Goal: Transaction & Acquisition: Subscribe to service/newsletter

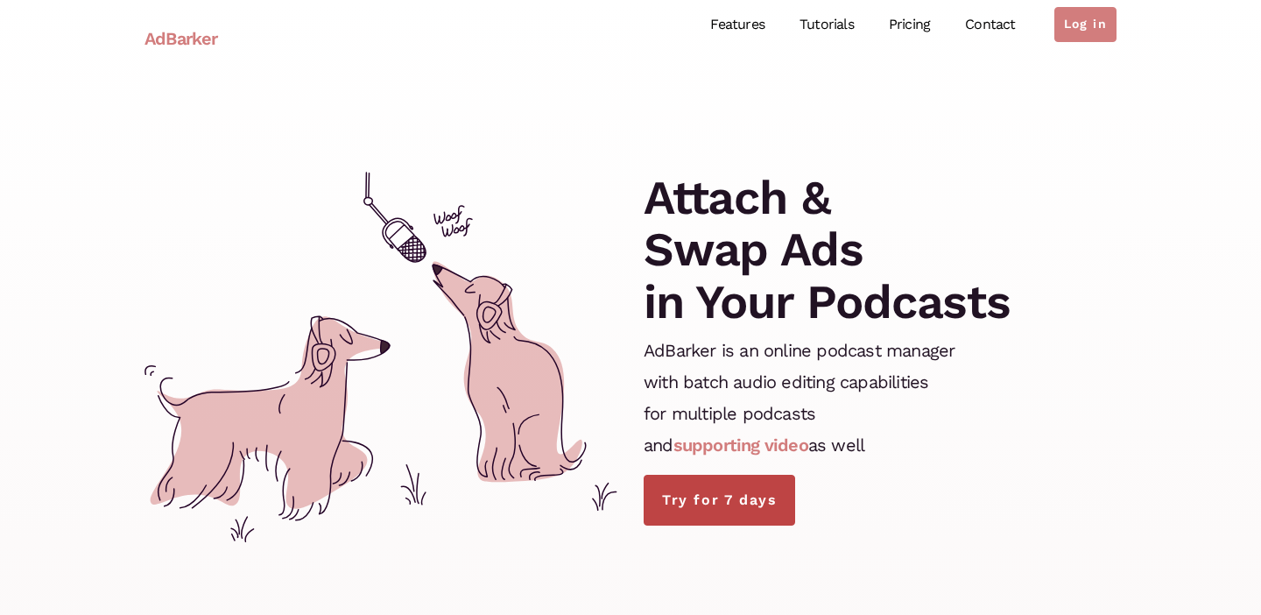
click at [740, 498] on link "Try for 7 days" at bounding box center [720, 500] width 152 height 51
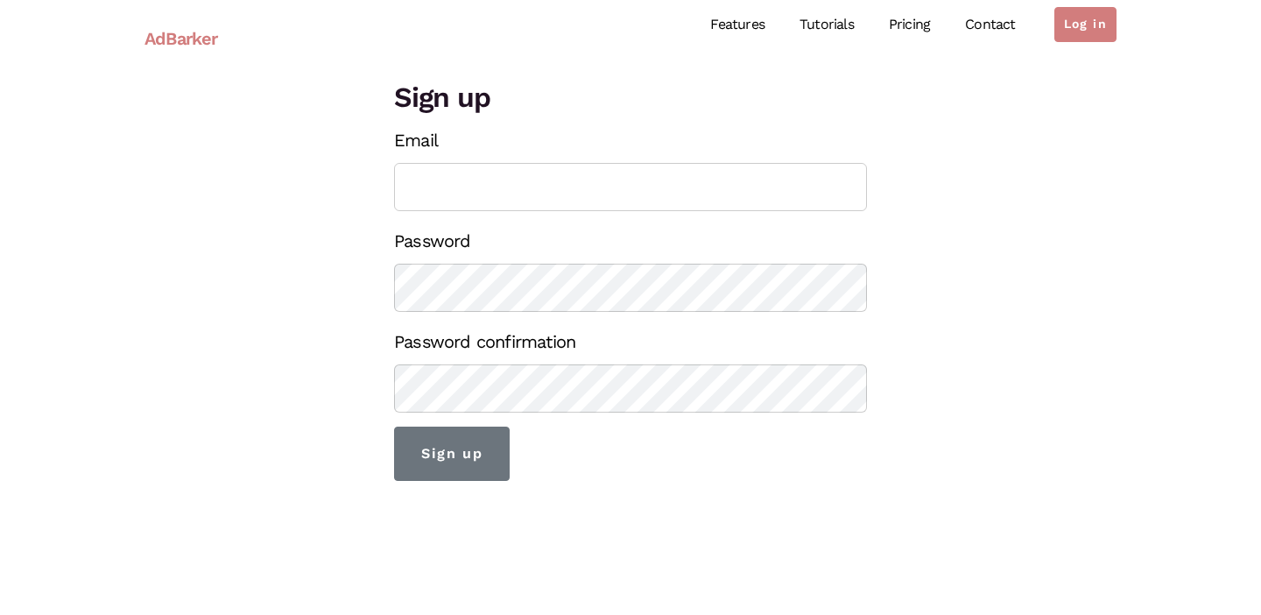
click at [527, 191] on input "Email" at bounding box center [630, 187] width 473 height 48
type input "[EMAIL_ADDRESS][DOMAIN_NAME]"
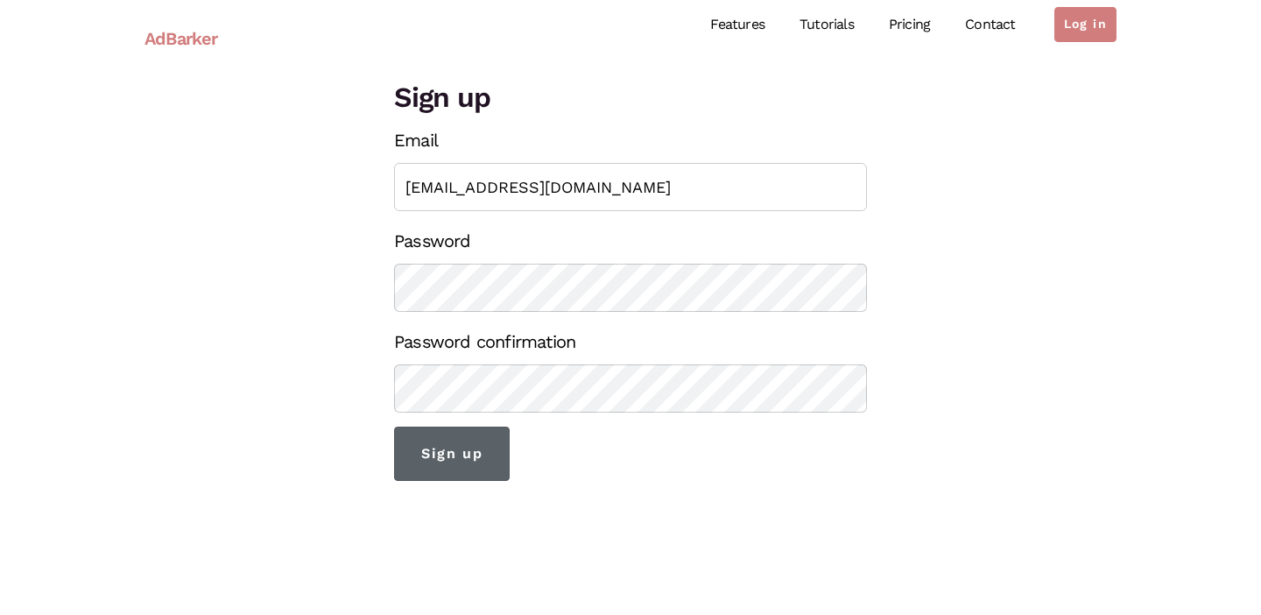
click at [443, 468] on input "Sign up" at bounding box center [452, 454] width 116 height 54
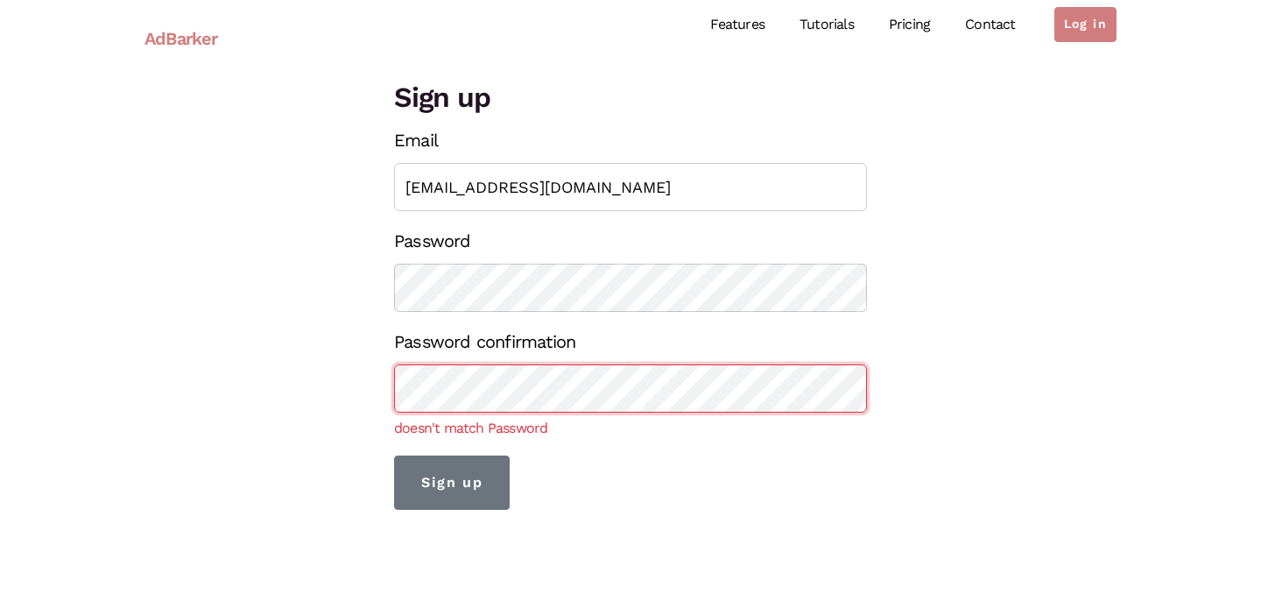
click at [394, 455] on input "Sign up" at bounding box center [452, 482] width 116 height 54
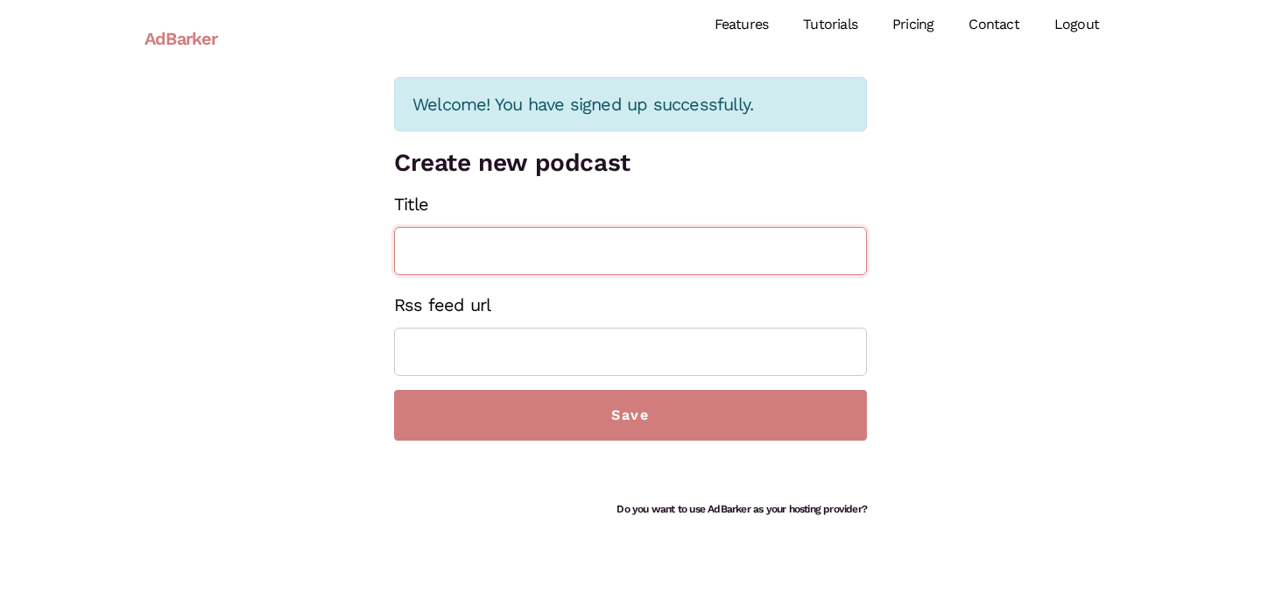
click at [594, 258] on input "Title" at bounding box center [630, 251] width 473 height 48
type input "OneGig"
click at [582, 363] on input "Rss feed url" at bounding box center [630, 352] width 473 height 48
click at [505, 357] on input "Rss feed url" at bounding box center [630, 352] width 473 height 48
paste input "[URL][DOMAIN_NAME]"
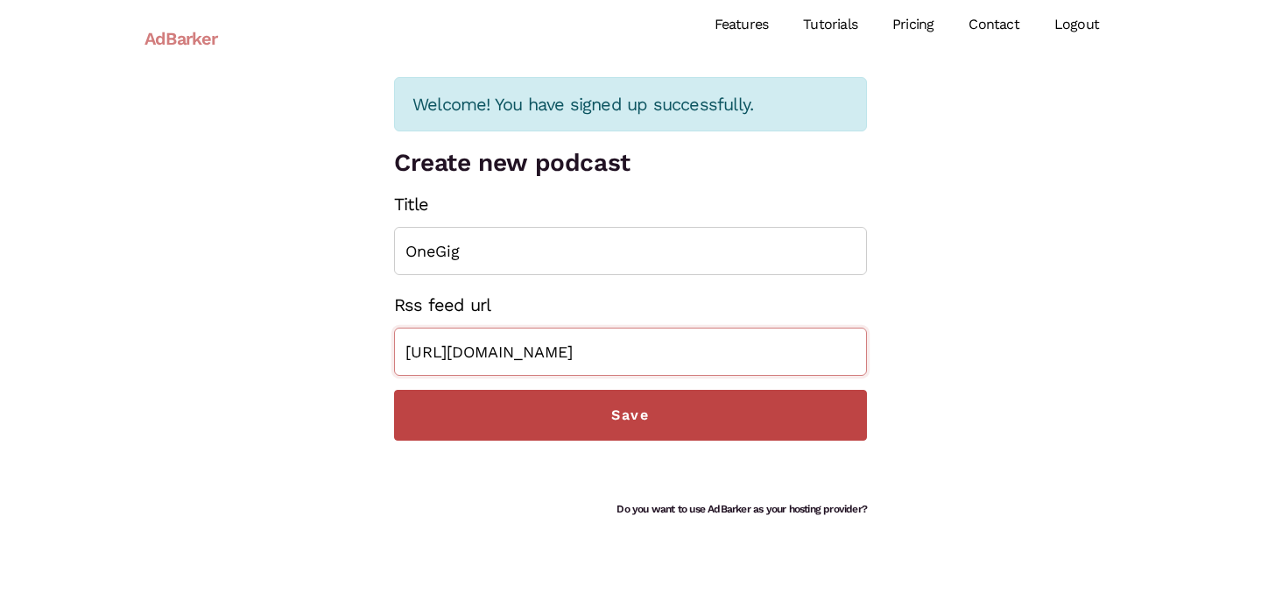
type input "[URL][DOMAIN_NAME]"
click at [706, 419] on input "Save" at bounding box center [630, 415] width 473 height 51
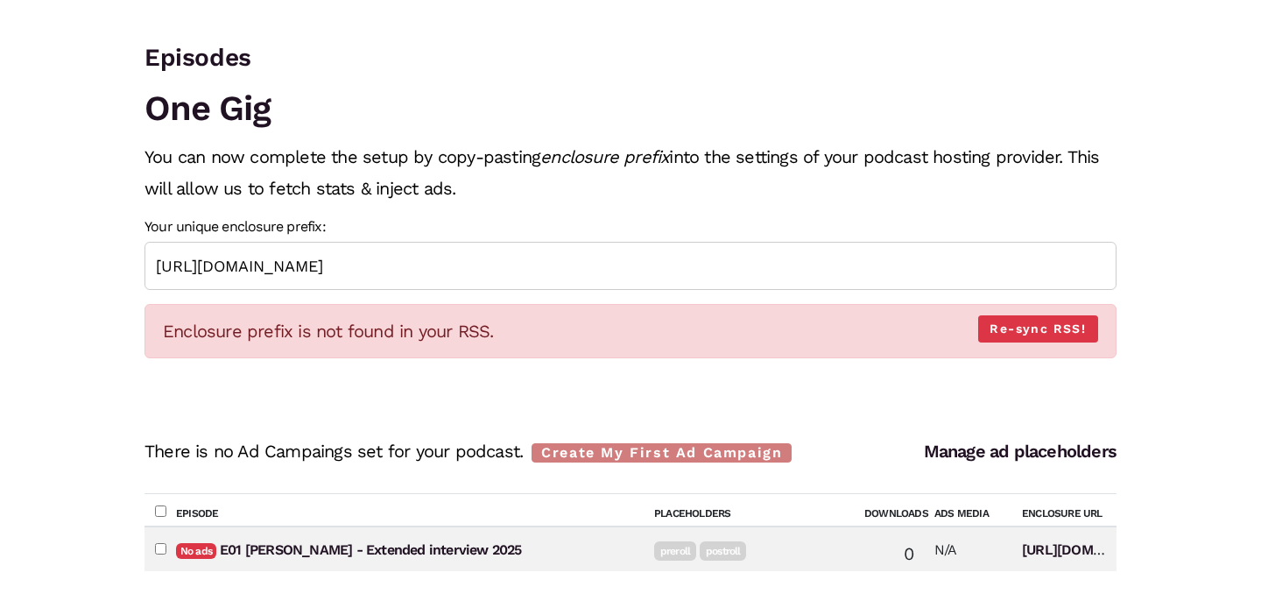
scroll to position [86, 0]
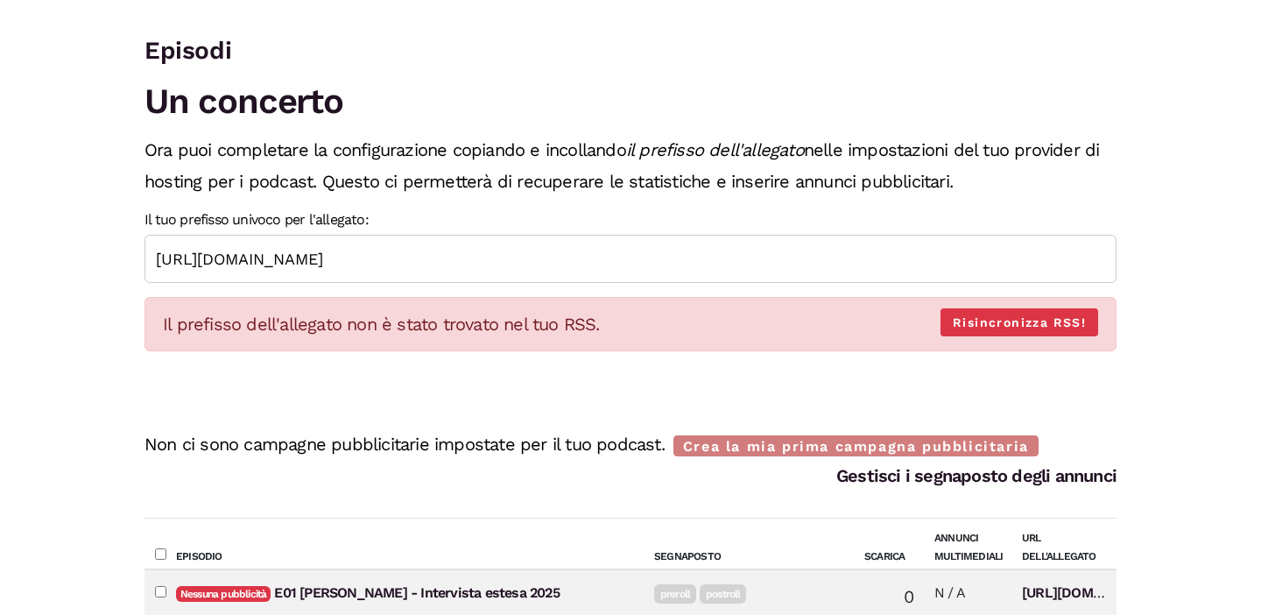
click at [1179, 156] on div "Ricaricare Episodi Un concerto Ora puoi completare la configurazione copiando e…" at bounding box center [630, 517] width 1261 height 1052
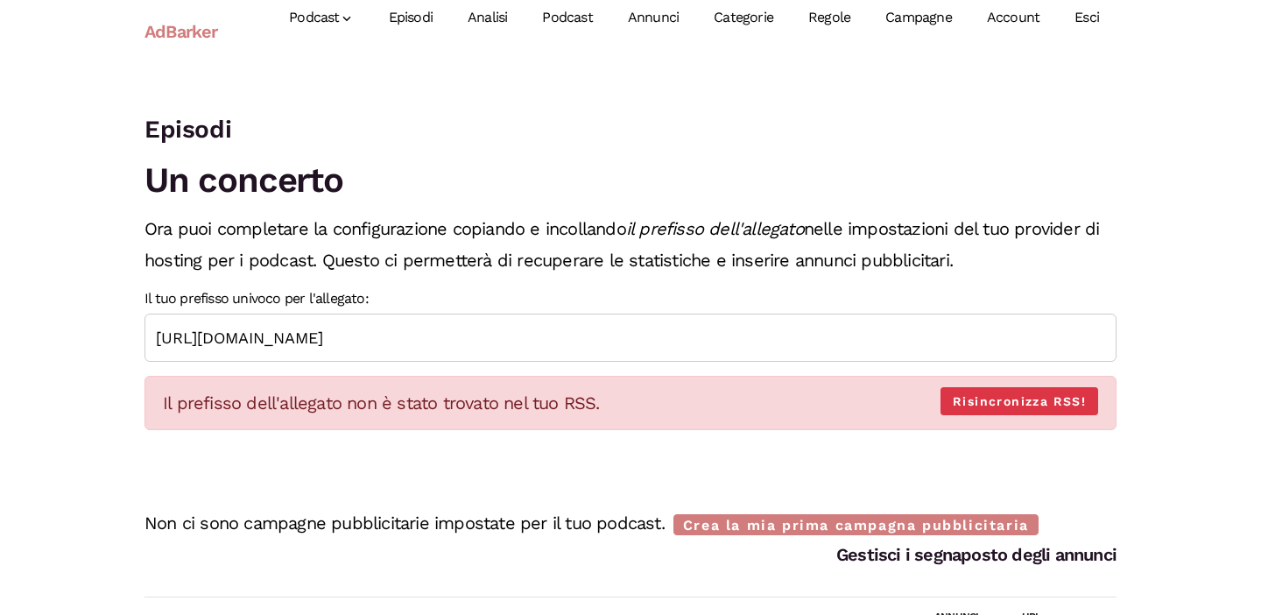
scroll to position [0, 0]
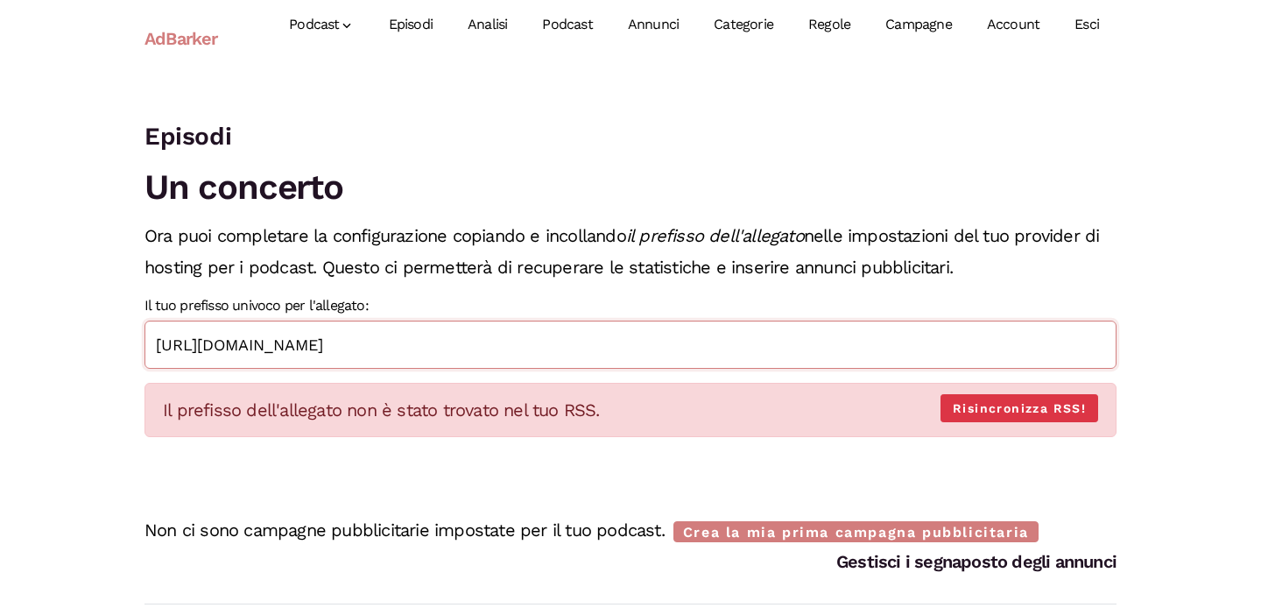
click at [639, 345] on input "[URL][DOMAIN_NAME]" at bounding box center [631, 345] width 972 height 48
click at [638, 343] on input "[URL][DOMAIN_NAME]" at bounding box center [631, 345] width 972 height 48
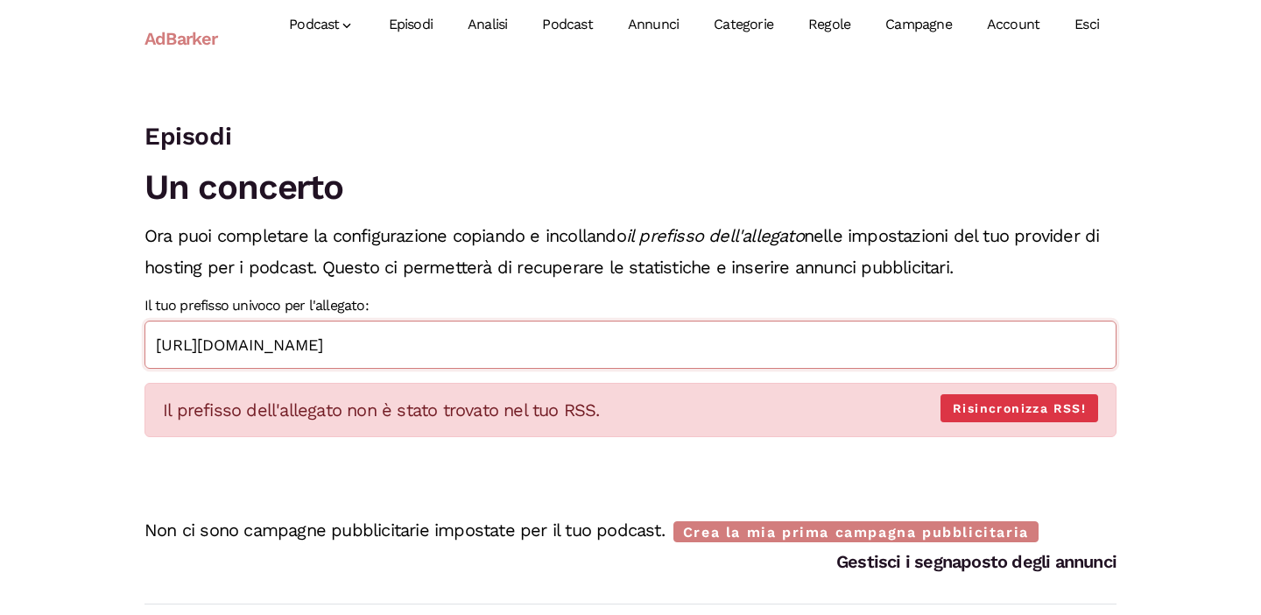
click at [638, 343] on input "[URL][DOMAIN_NAME]" at bounding box center [631, 345] width 972 height 48
click at [1001, 21] on font "Account" at bounding box center [1013, 24] width 53 height 17
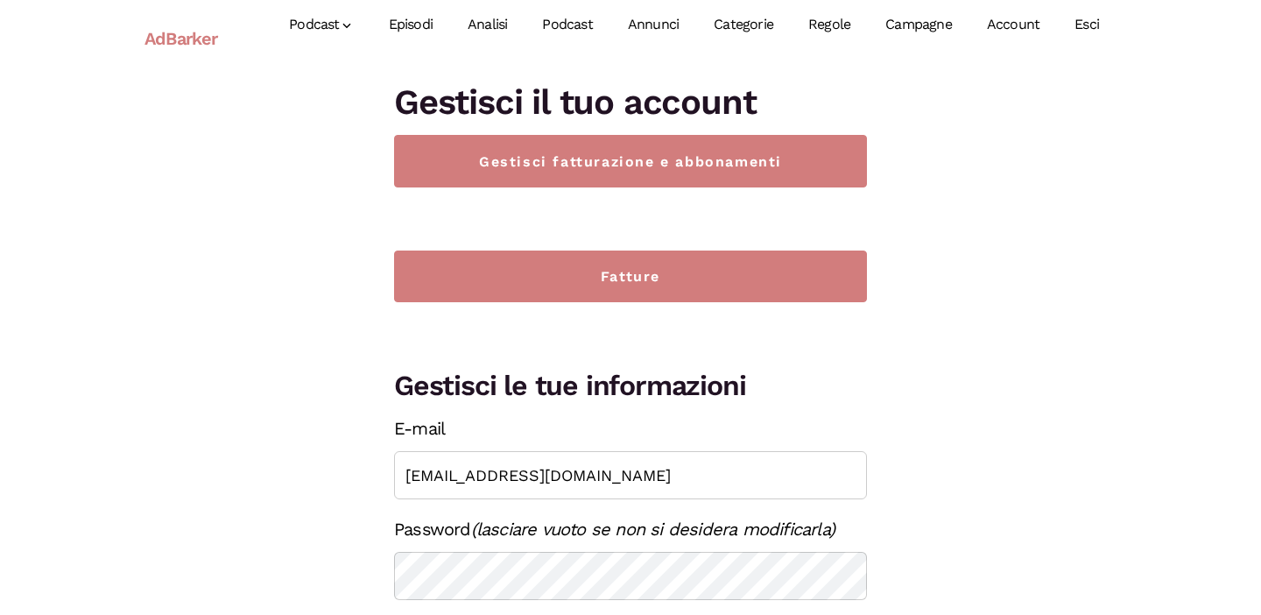
click at [561, 17] on font "Podcast" at bounding box center [567, 24] width 50 height 17
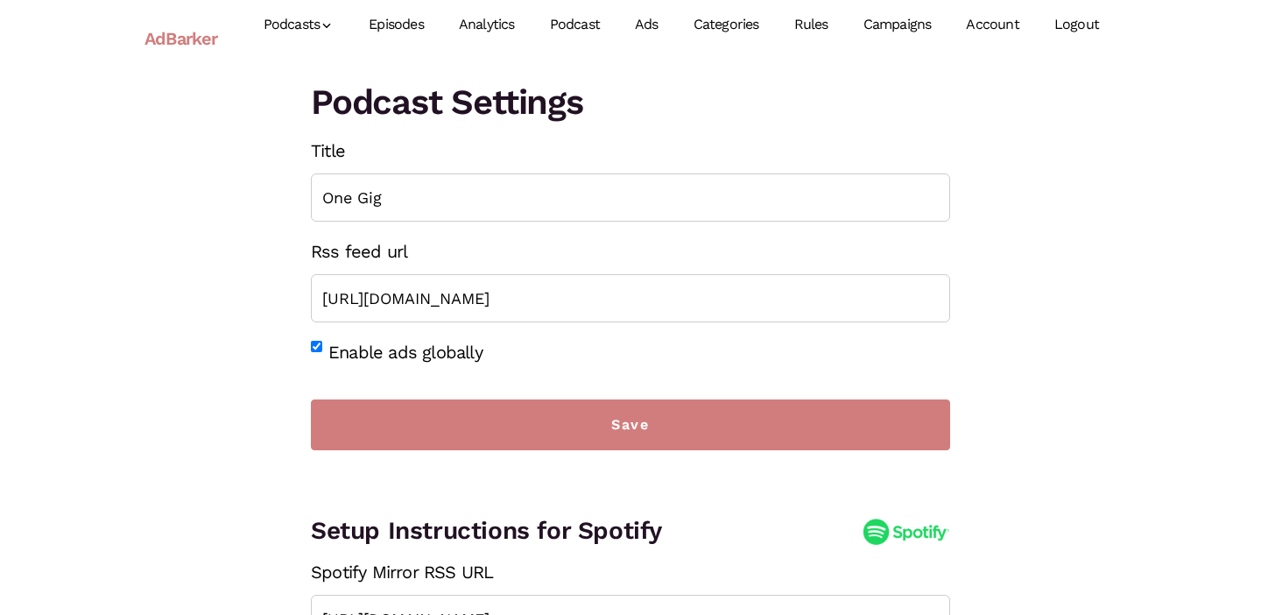
click at [475, 27] on link "Analytics" at bounding box center [486, 25] width 91 height 78
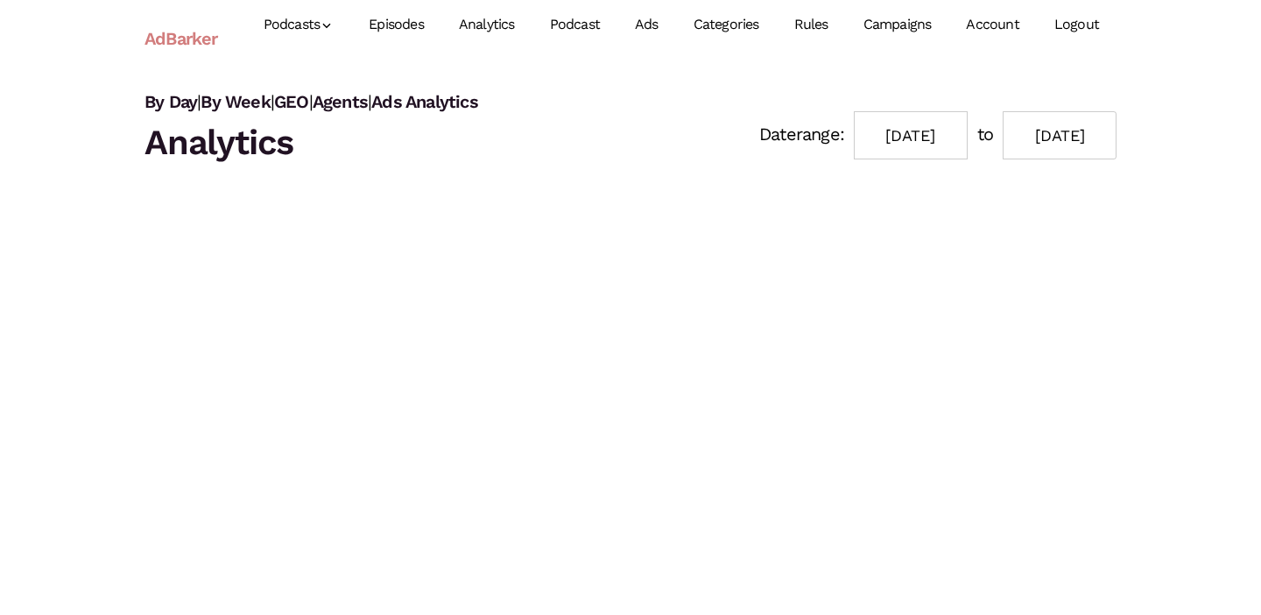
click at [406, 26] on link "Episodes" at bounding box center [396, 25] width 90 height 78
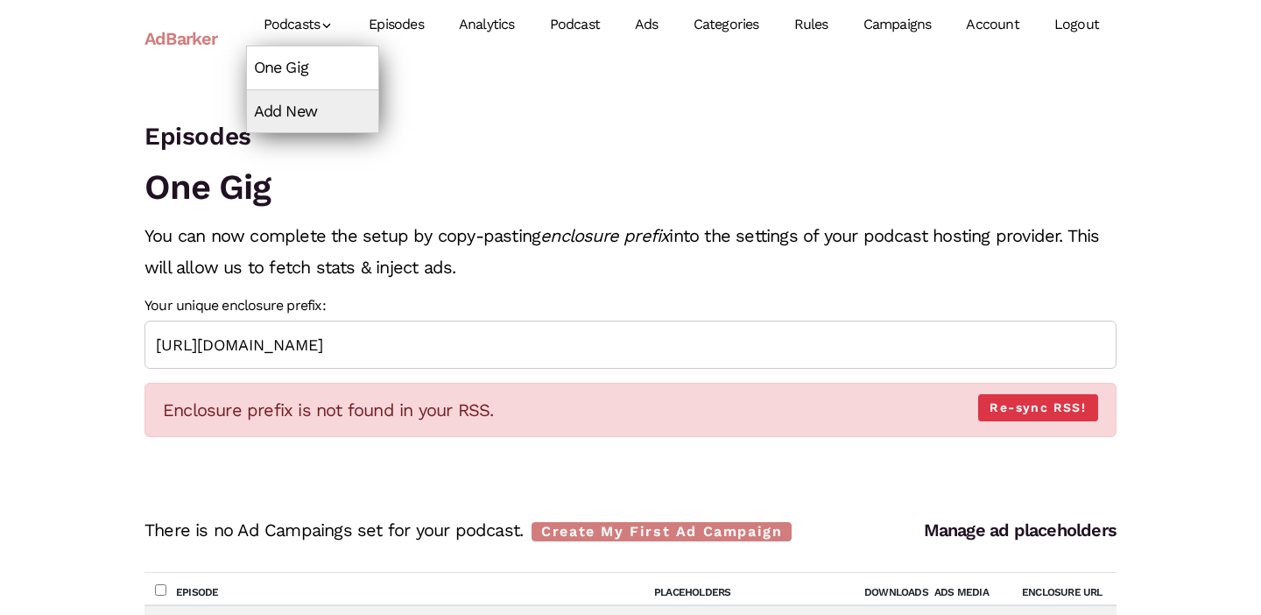
click at [292, 71] on link "One Gig" at bounding box center [312, 67] width 131 height 42
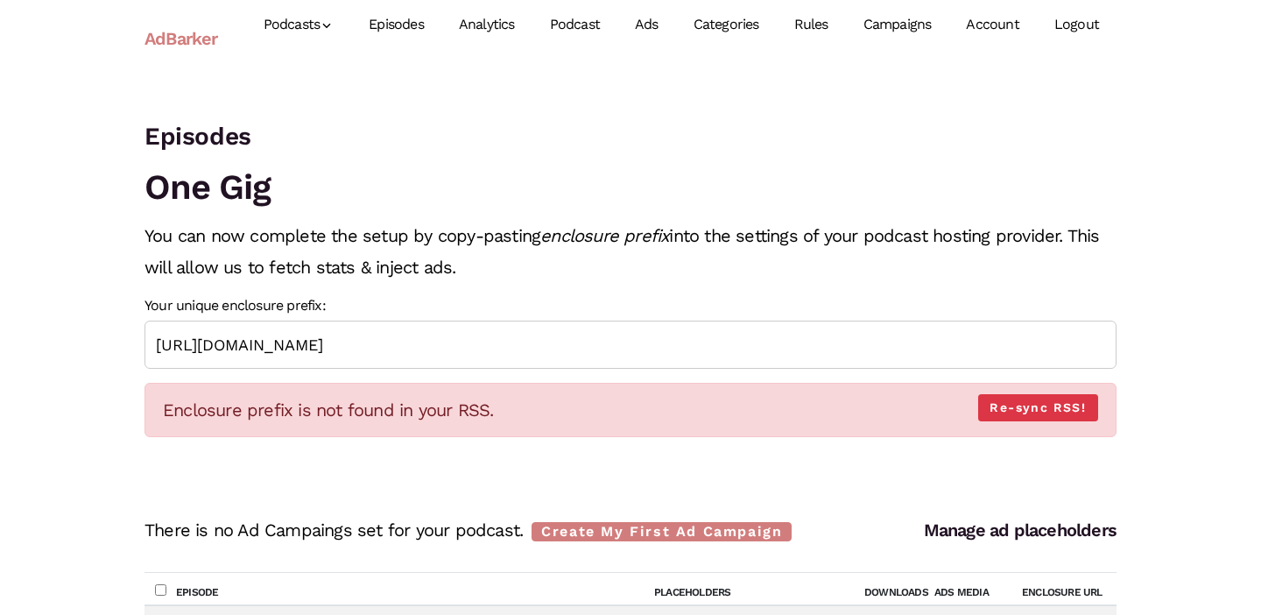
click at [667, 23] on link "Ads" at bounding box center [647, 25] width 59 height 78
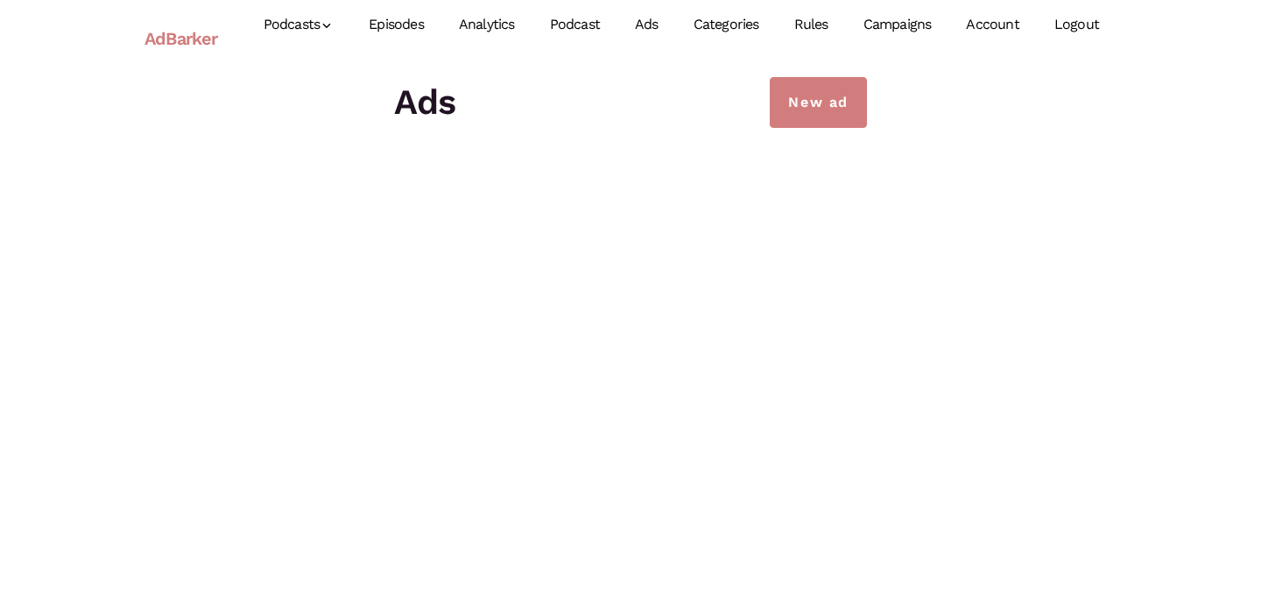
click at [725, 29] on link "Categories" at bounding box center [726, 25] width 101 height 78
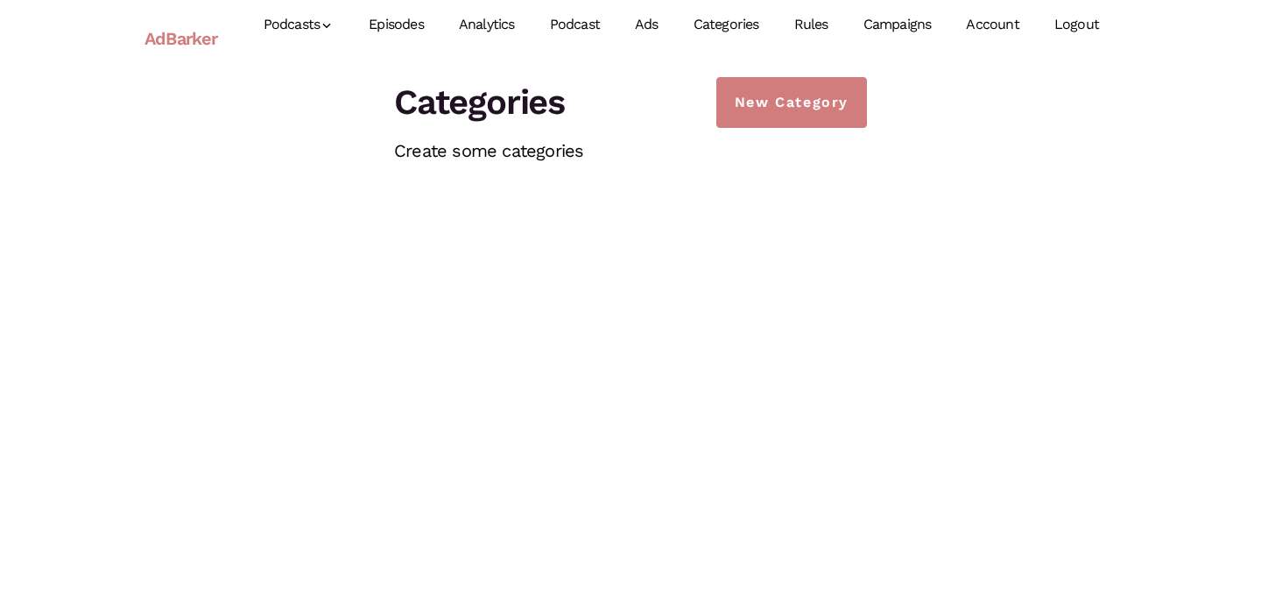
click at [660, 24] on link "Ads" at bounding box center [647, 25] width 59 height 78
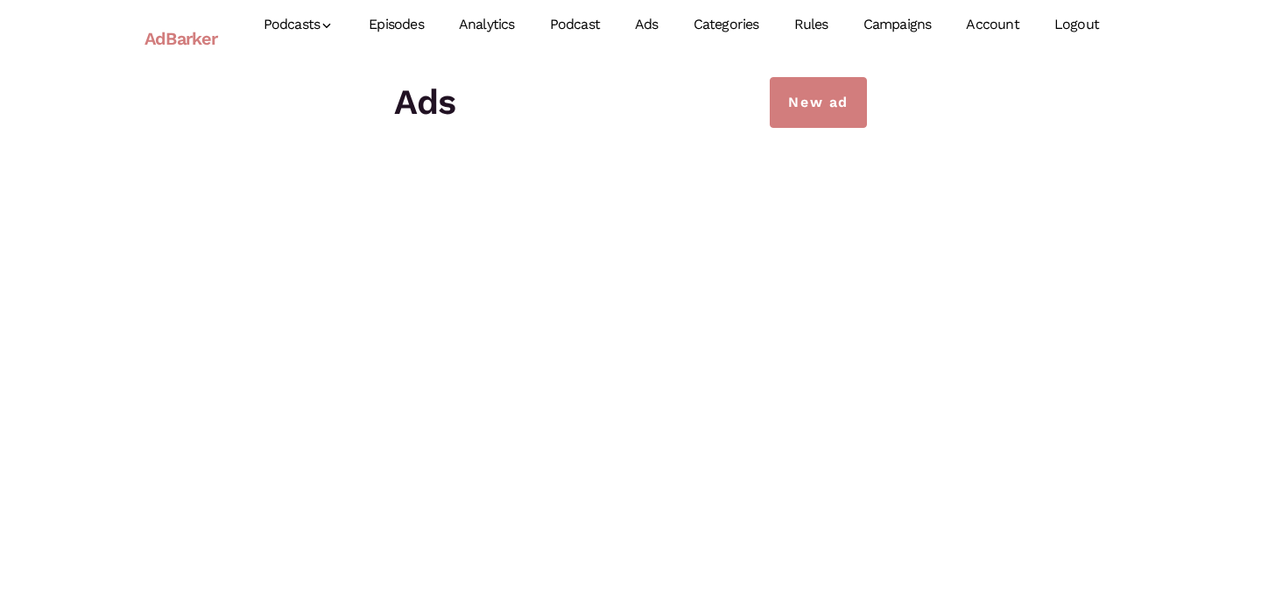
click at [983, 28] on link "Account" at bounding box center [993, 25] width 88 height 78
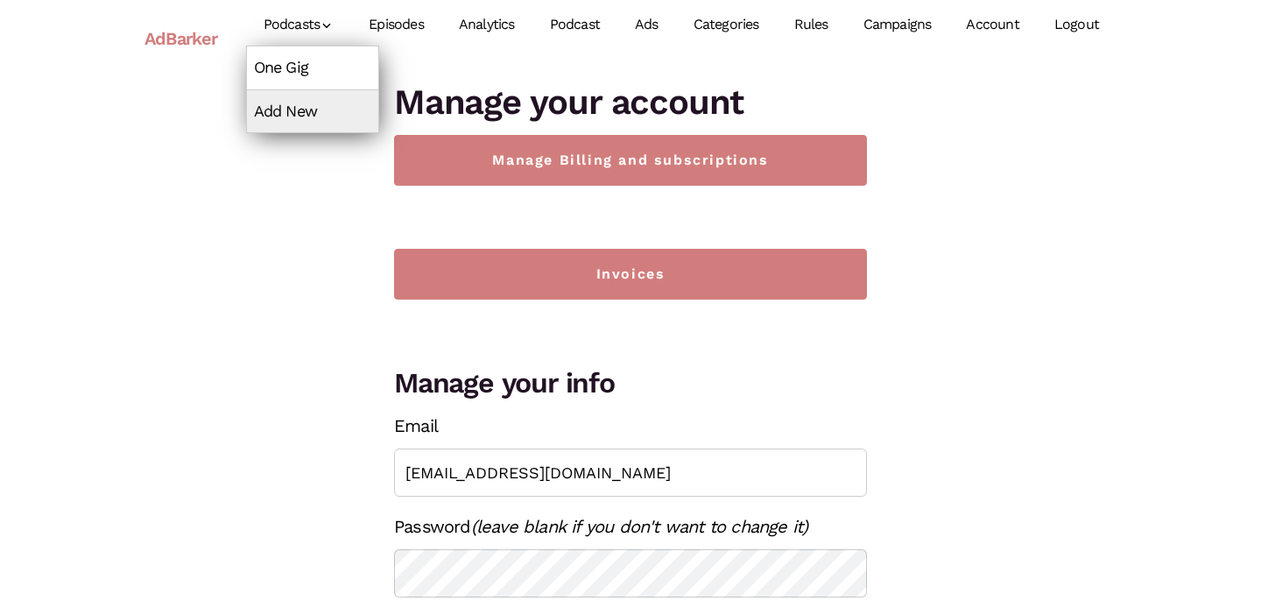
click at [328, 74] on link "One Gig" at bounding box center [312, 67] width 131 height 42
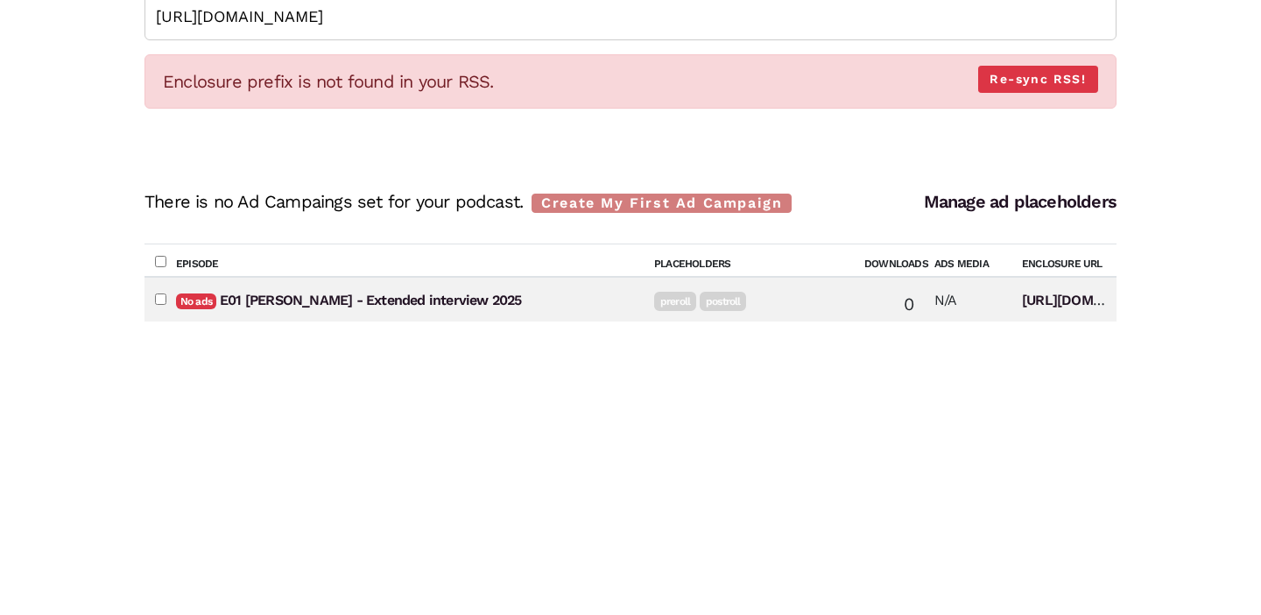
scroll to position [331, 0]
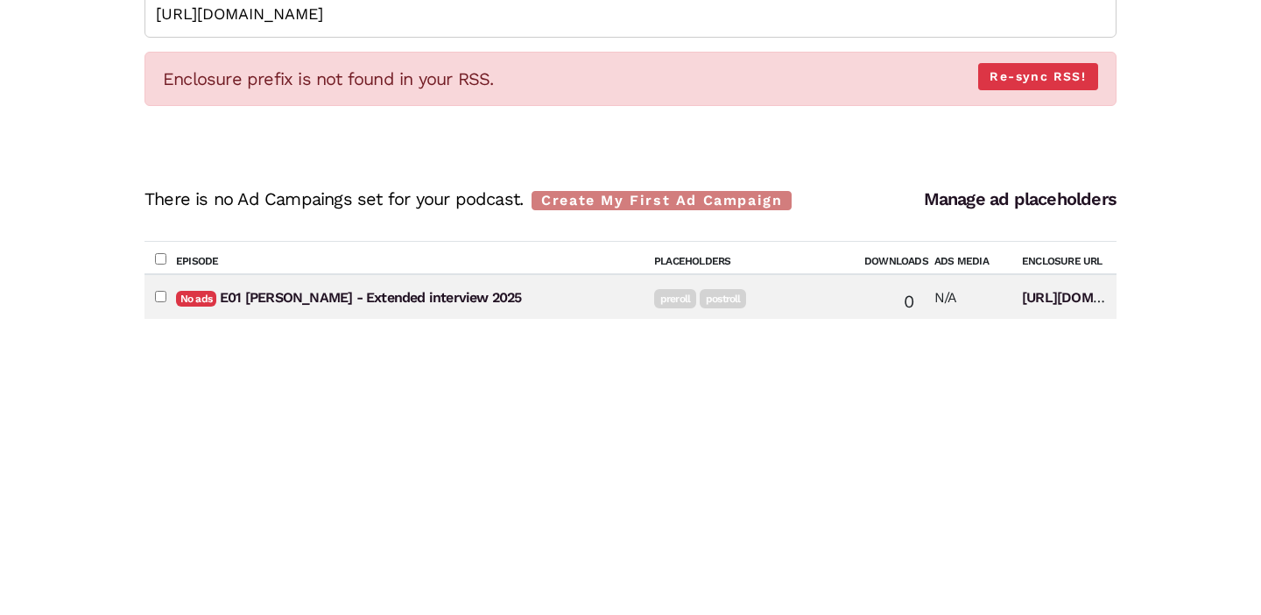
click at [162, 298] on input"] "checkbox" at bounding box center [160, 296] width 11 height 11
checkbox input"] "false"
click at [161, 262] on input "checkbox" at bounding box center [160, 258] width 11 height 11
checkbox input "true"
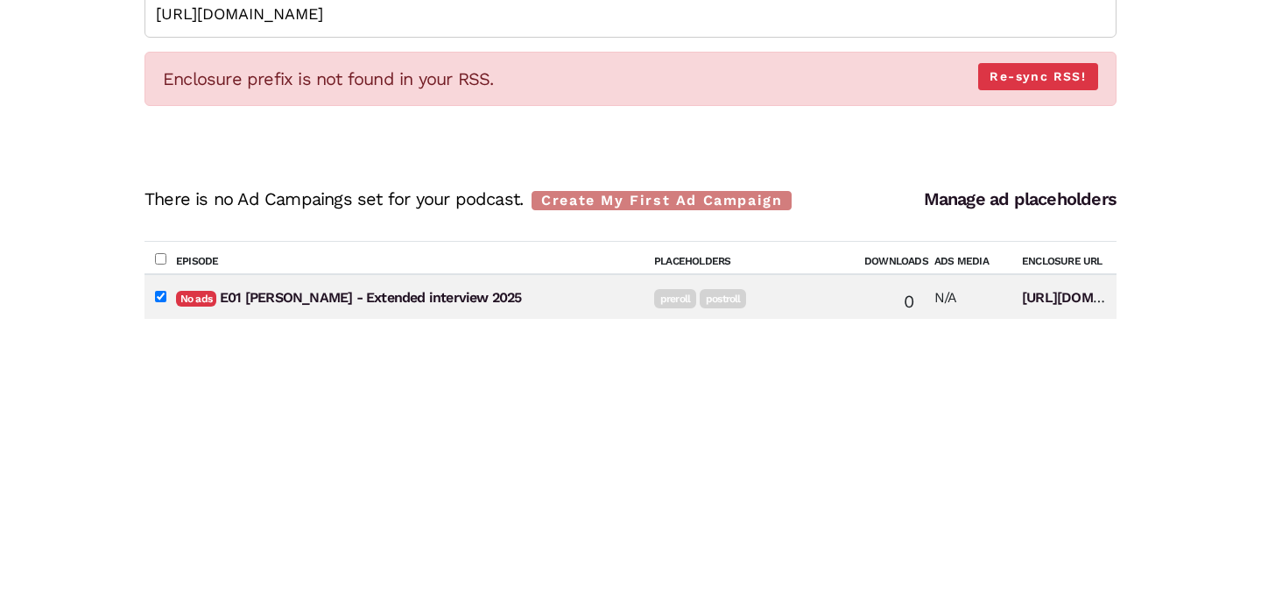
checkbox input"] "true"
click at [161, 262] on input "checkbox" at bounding box center [160, 258] width 11 height 11
checkbox input "false"
checkbox input"] "false"
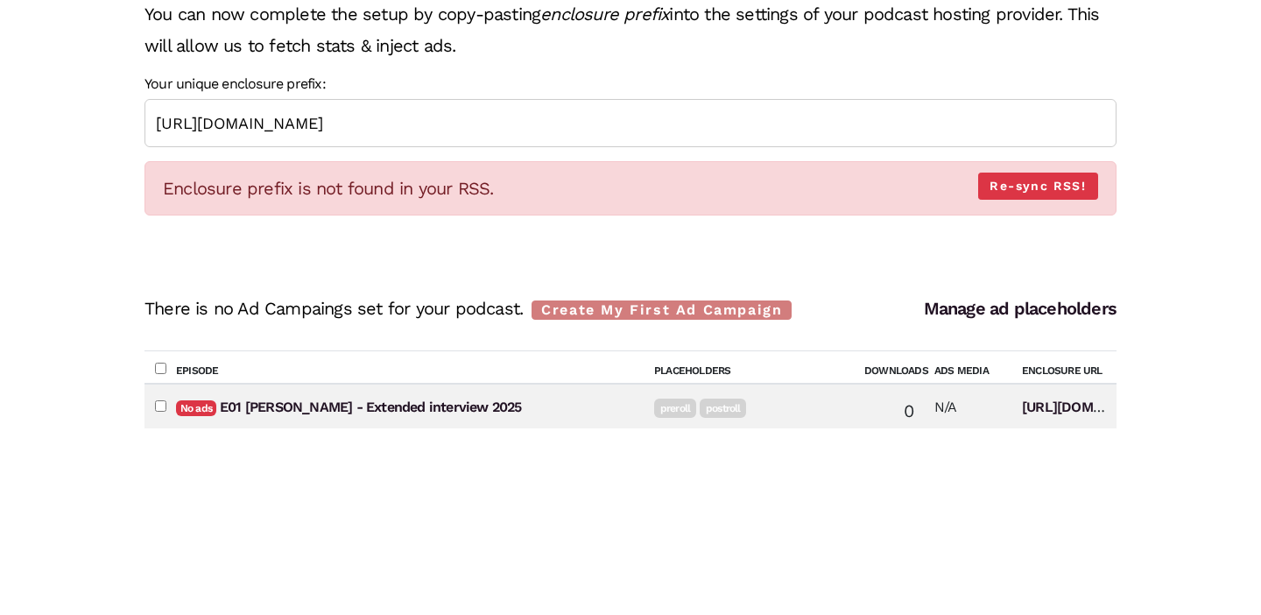
scroll to position [0, 0]
